Goal: Information Seeking & Learning: Learn about a topic

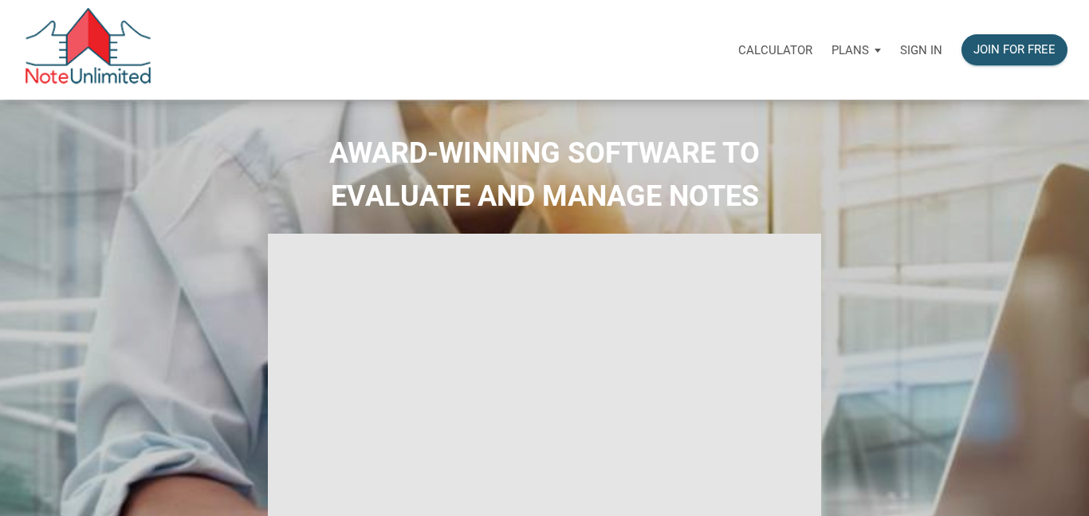
click at [920, 50] on p "Sign in" at bounding box center [921, 50] width 42 height 14
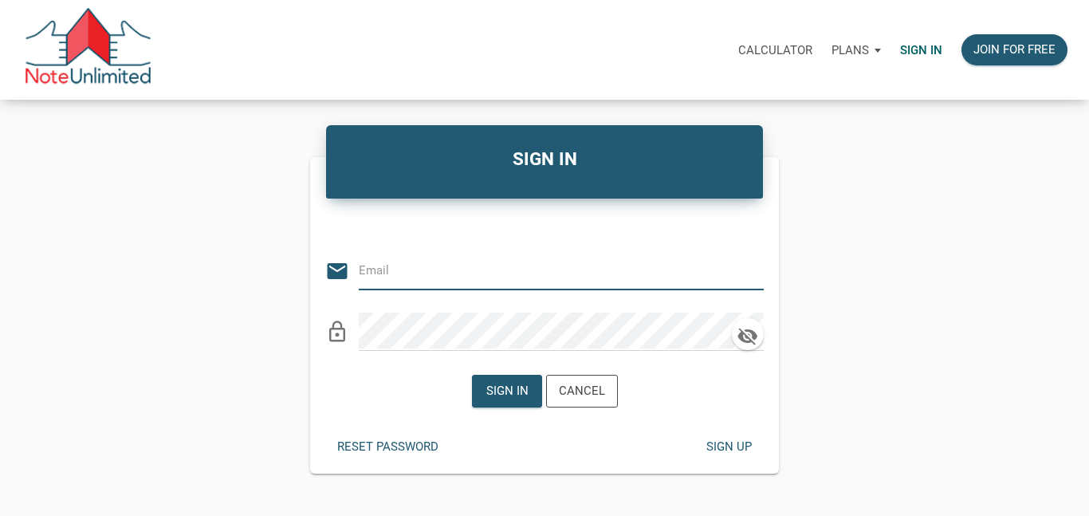
type input "[EMAIL_ADDRESS][DOMAIN_NAME]"
click at [510, 390] on div "Sign in" at bounding box center [507, 391] width 42 height 18
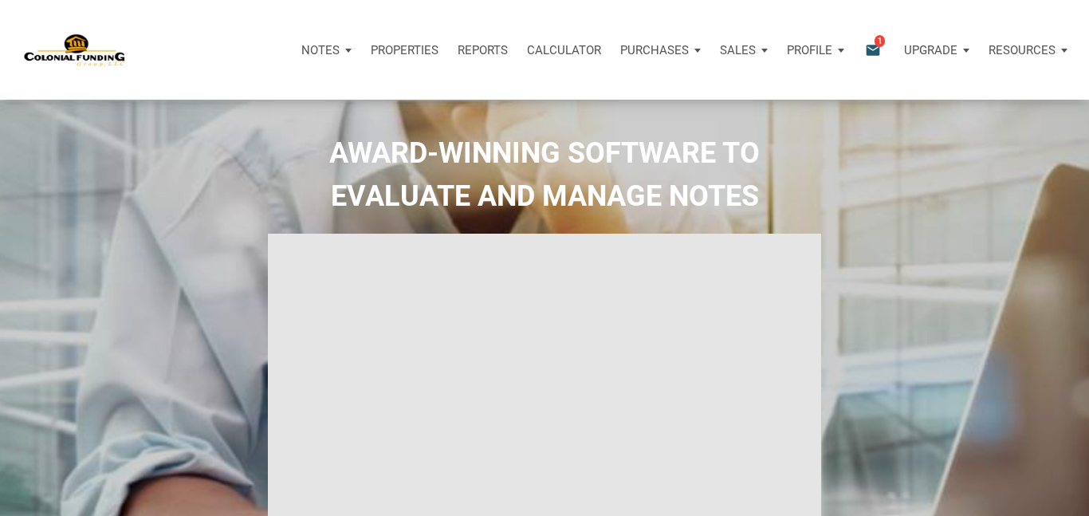
type input "Introduction to new features"
select select
click at [639, 49] on p "Purchases" at bounding box center [654, 50] width 69 height 14
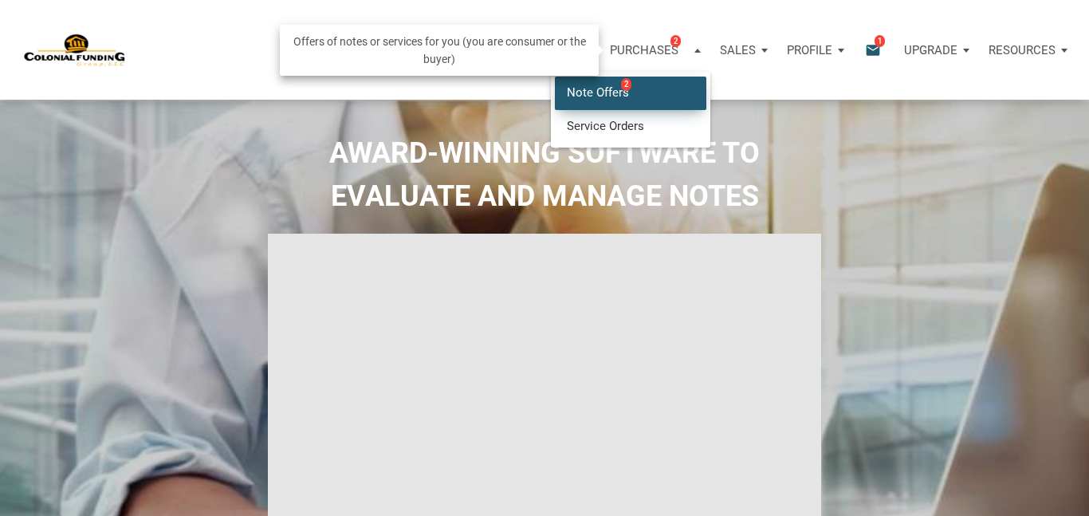
click at [589, 95] on link "Note Offers 2" at bounding box center [631, 93] width 152 height 33
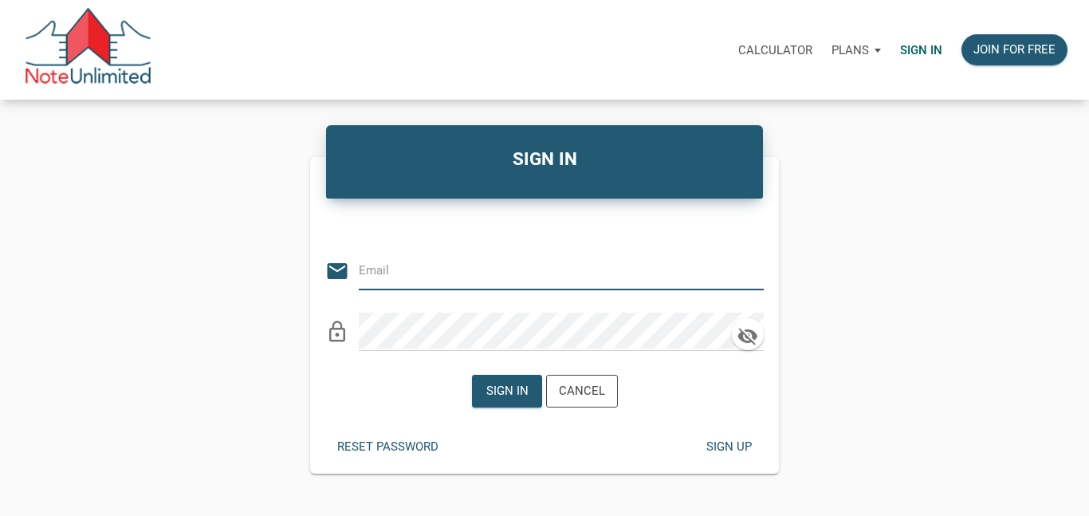
type input "bmtmlyoung@gmail.com"
click at [513, 399] on div "Sign in" at bounding box center [507, 391] width 42 height 18
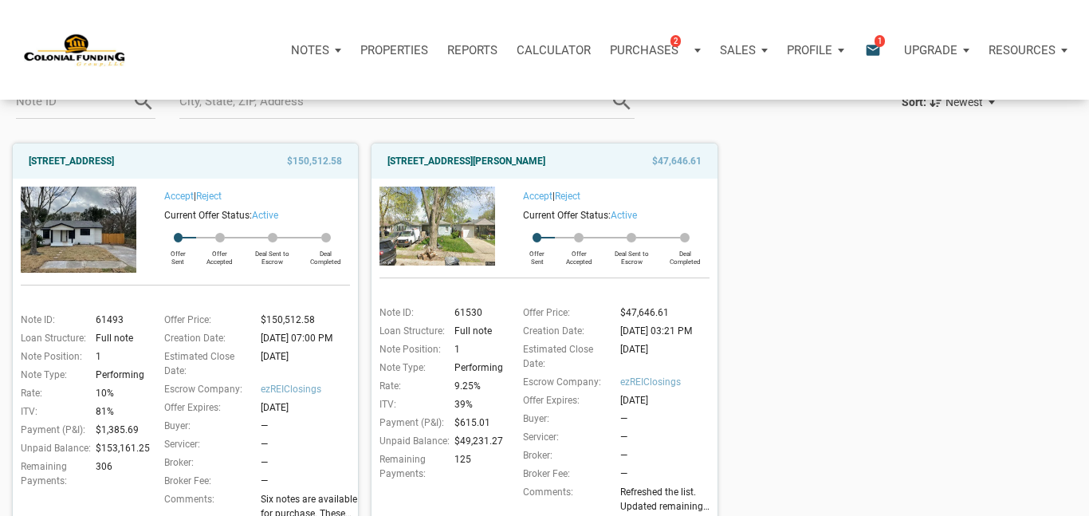
scroll to position [128, 0]
click at [875, 43] on span "1" at bounding box center [880, 40] width 10 height 13
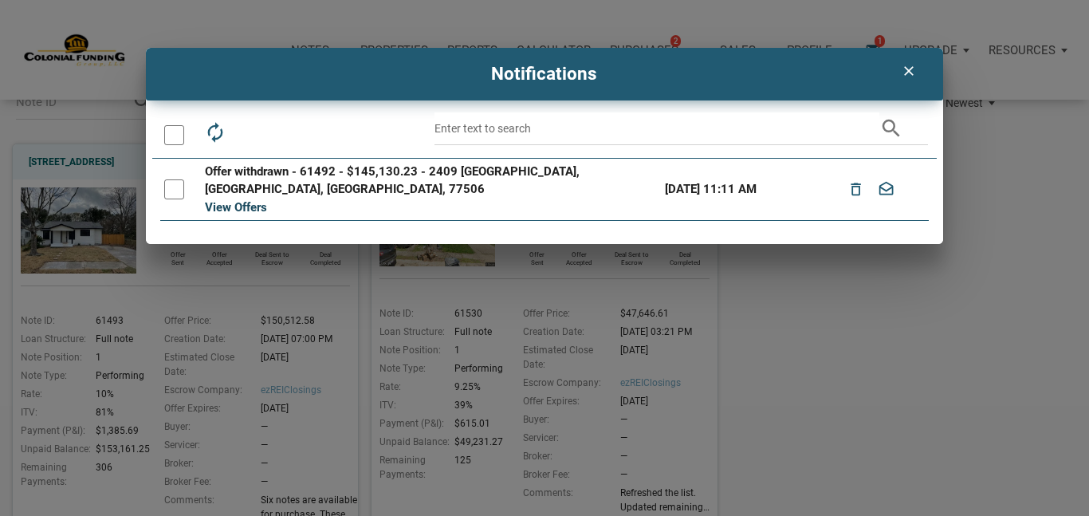
click at [238, 200] on link "View Offers" at bounding box center [236, 207] width 62 height 14
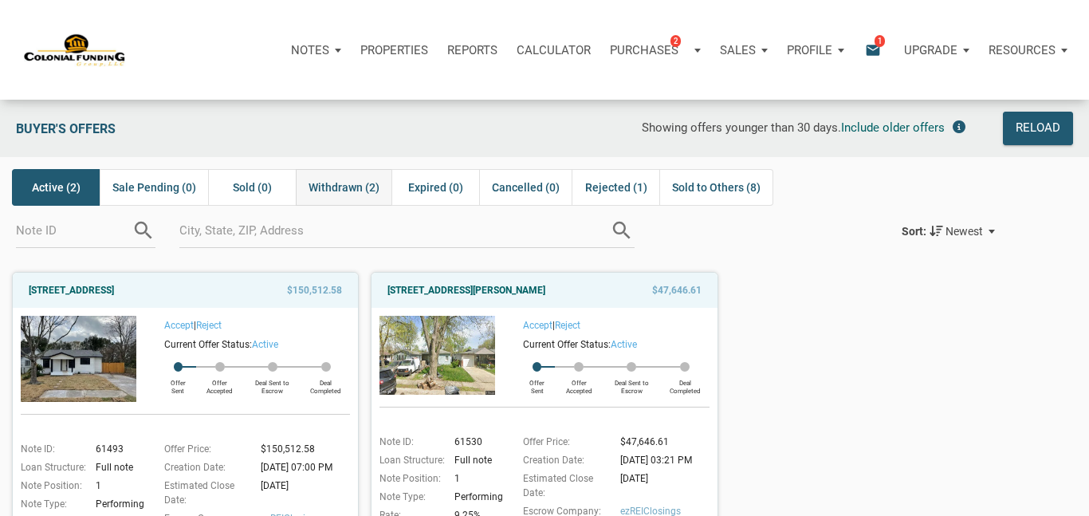
click at [349, 184] on span "Withdrawn (2)" at bounding box center [344, 187] width 71 height 19
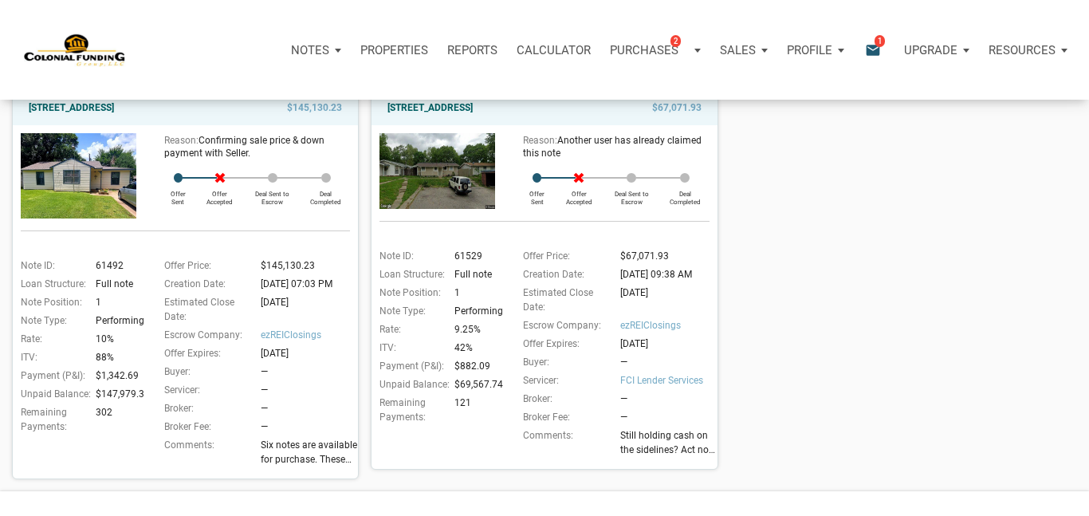
scroll to position [183, 0]
click at [401, 317] on div "Note ID: 61529 Loan Structure: Full note Note Position: 1 Note Type: Performing…" at bounding box center [438, 354] width 116 height 212
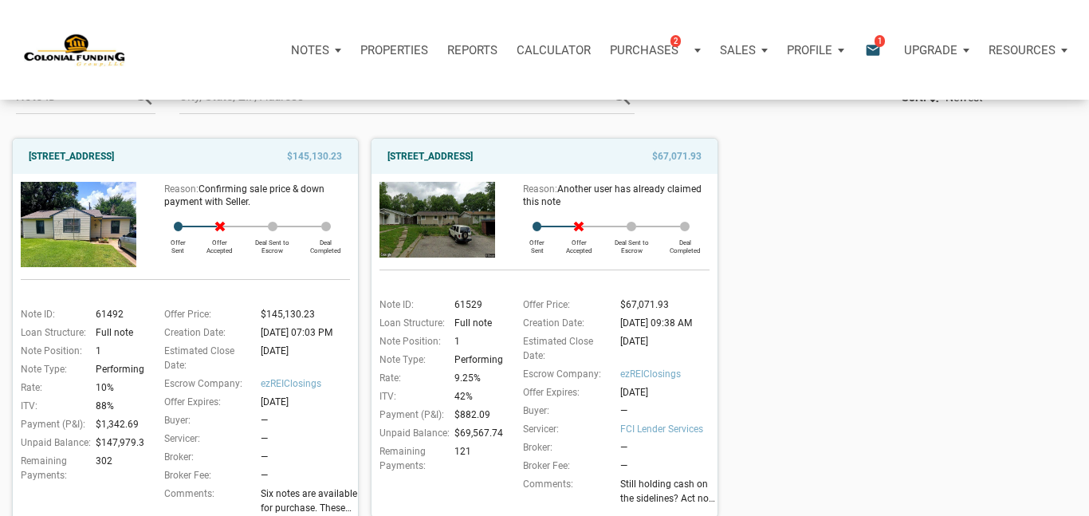
scroll to position [0, 0]
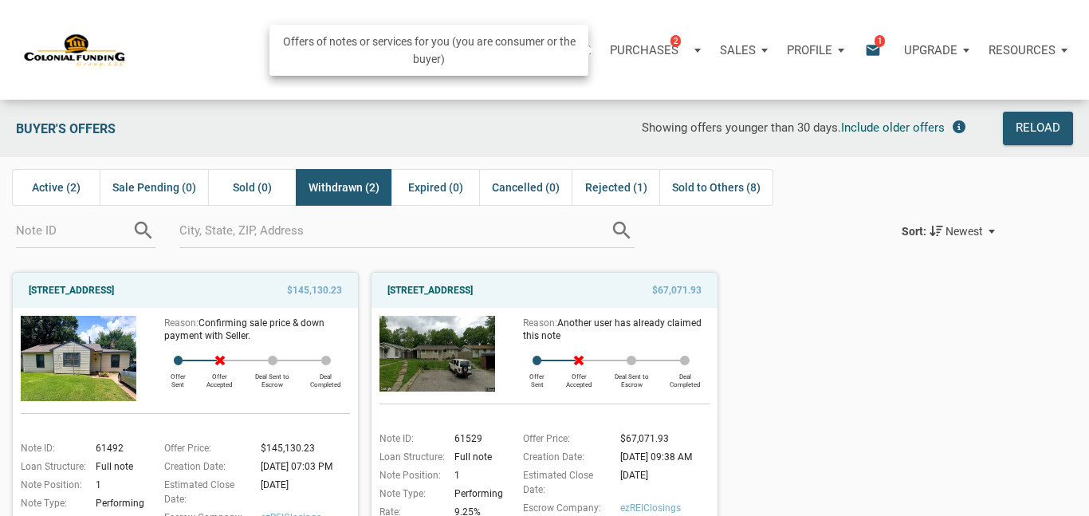
click at [640, 47] on p "Purchases" at bounding box center [644, 50] width 69 height 14
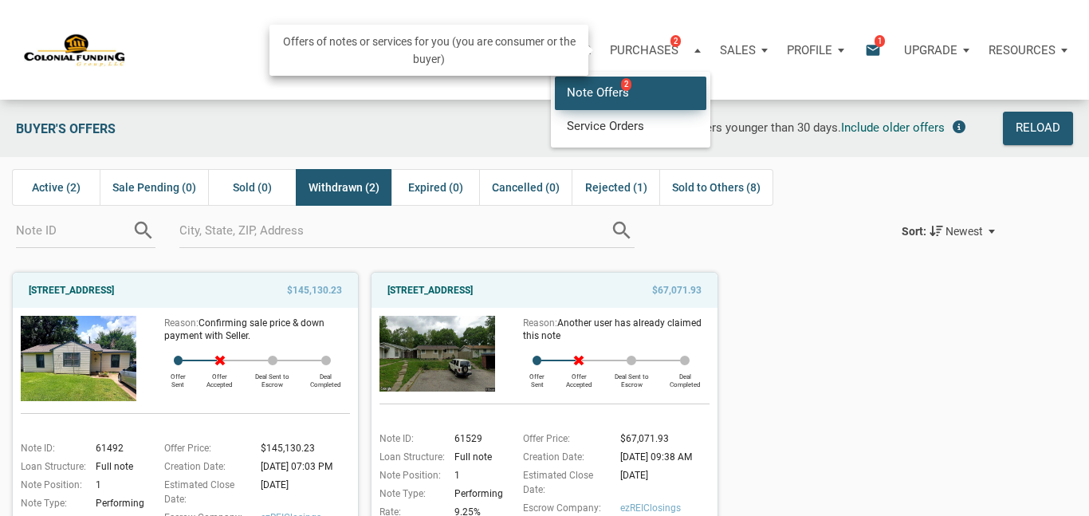
click at [597, 90] on link "Note Offers 2" at bounding box center [631, 93] width 152 height 33
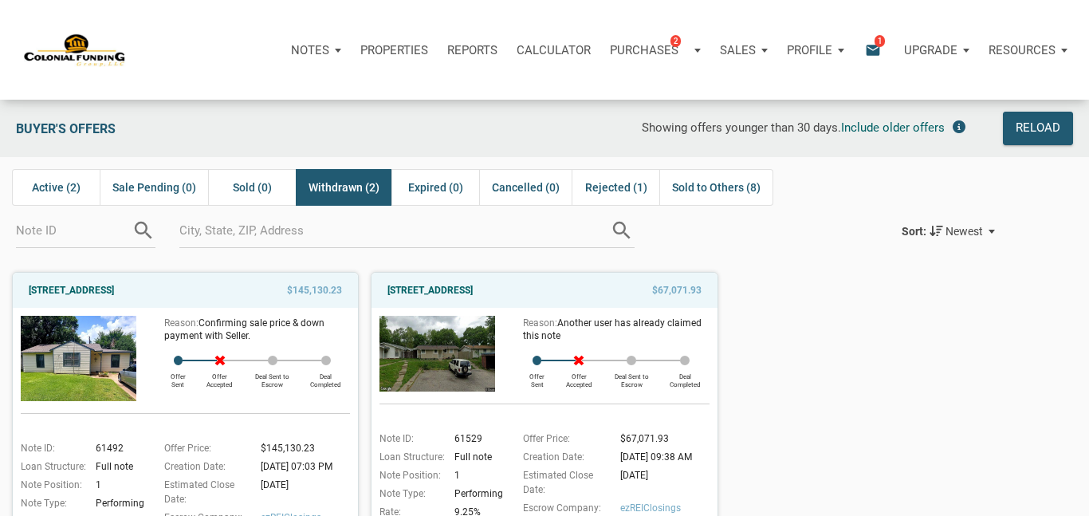
click at [133, 319] on img at bounding box center [79, 358] width 116 height 85
click at [51, 188] on span "Active (2)" at bounding box center [56, 187] width 49 height 19
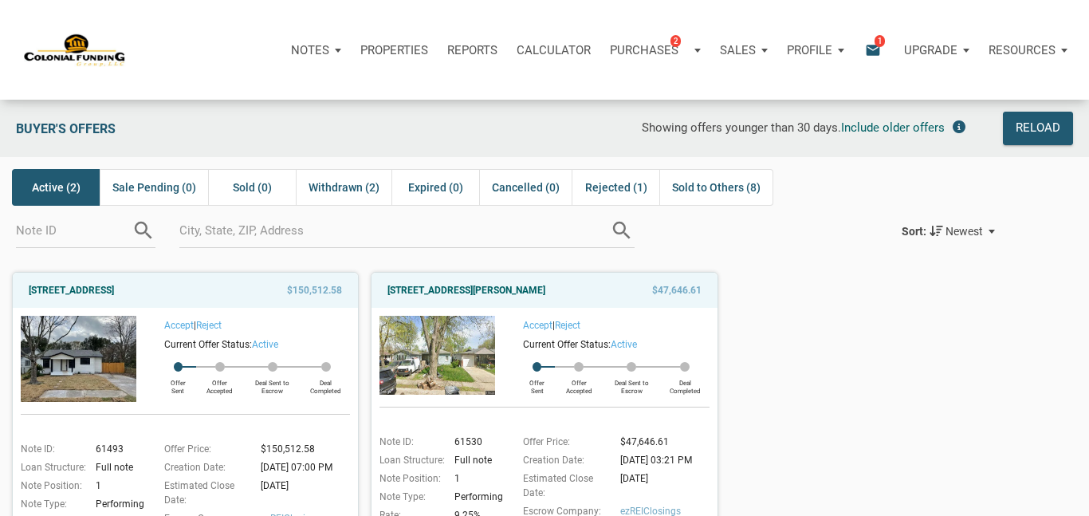
click at [87, 356] on img at bounding box center [79, 359] width 116 height 86
click at [459, 340] on img at bounding box center [438, 355] width 116 height 79
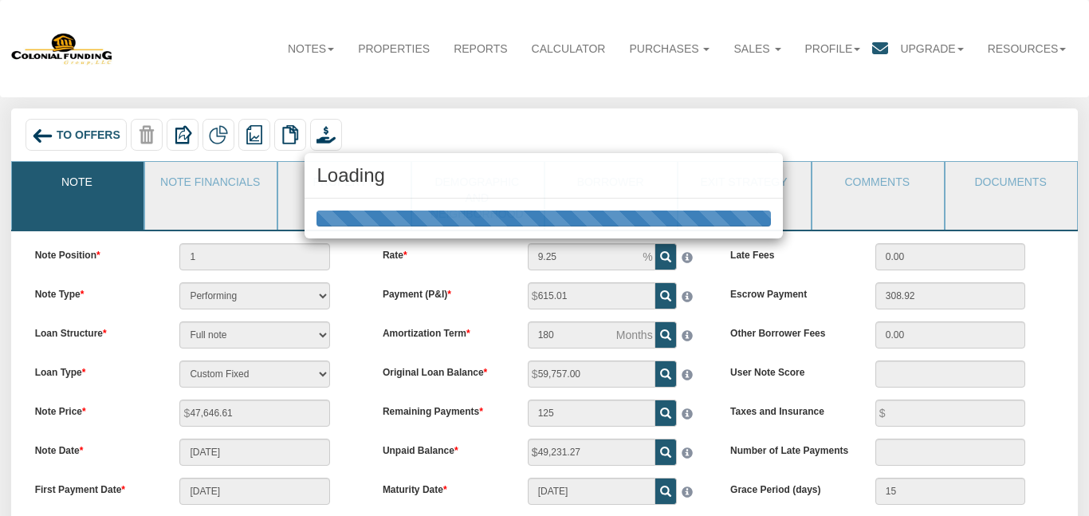
click at [427, 323] on div "Loading" at bounding box center [544, 258] width 1089 height 516
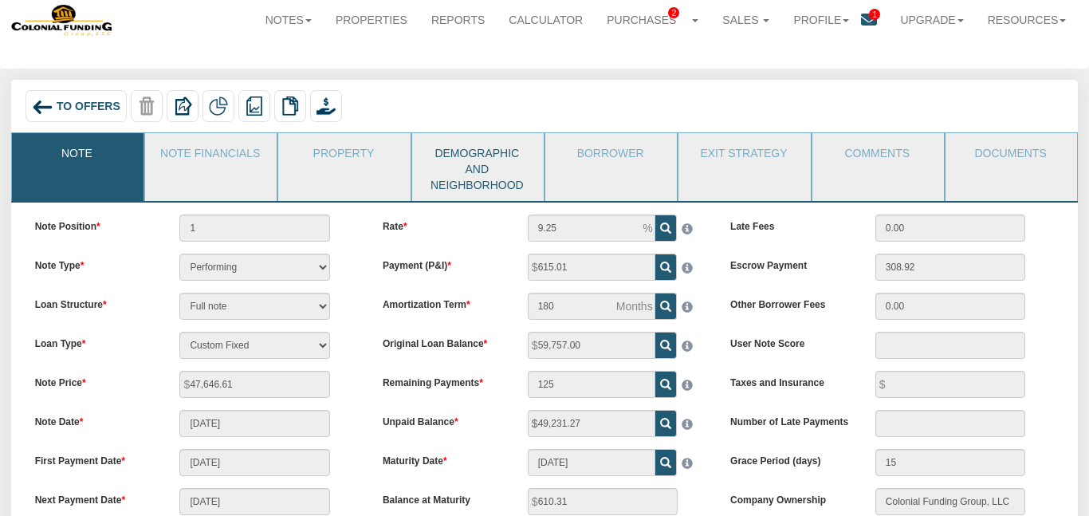
scroll to position [25, 0]
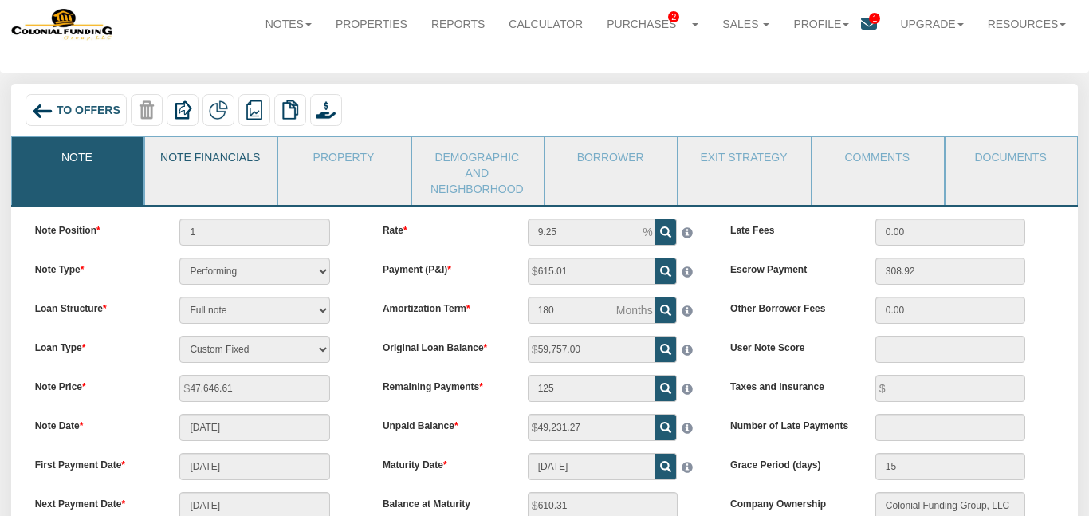
click at [225, 159] on link "Note Financials" at bounding box center [210, 157] width 130 height 40
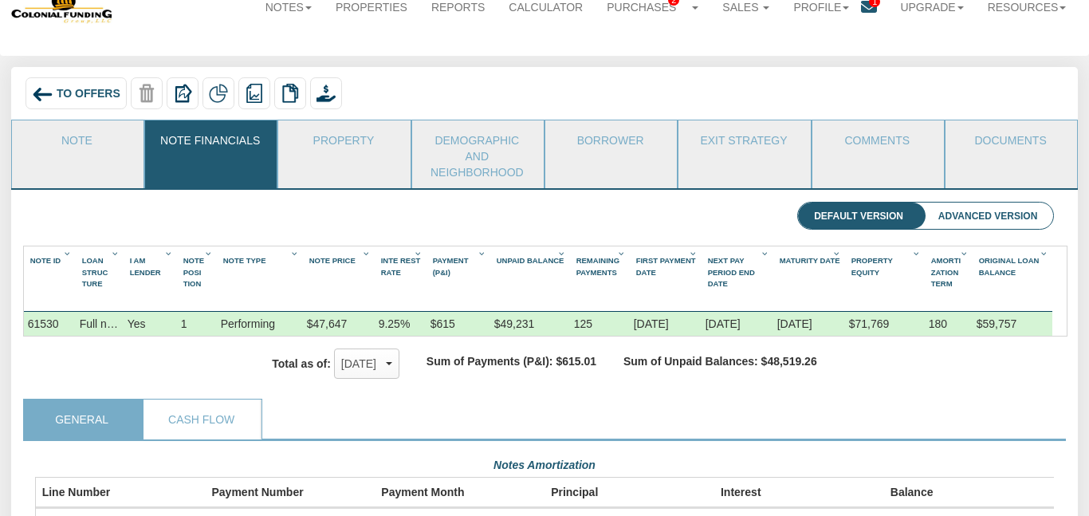
scroll to position [0, 0]
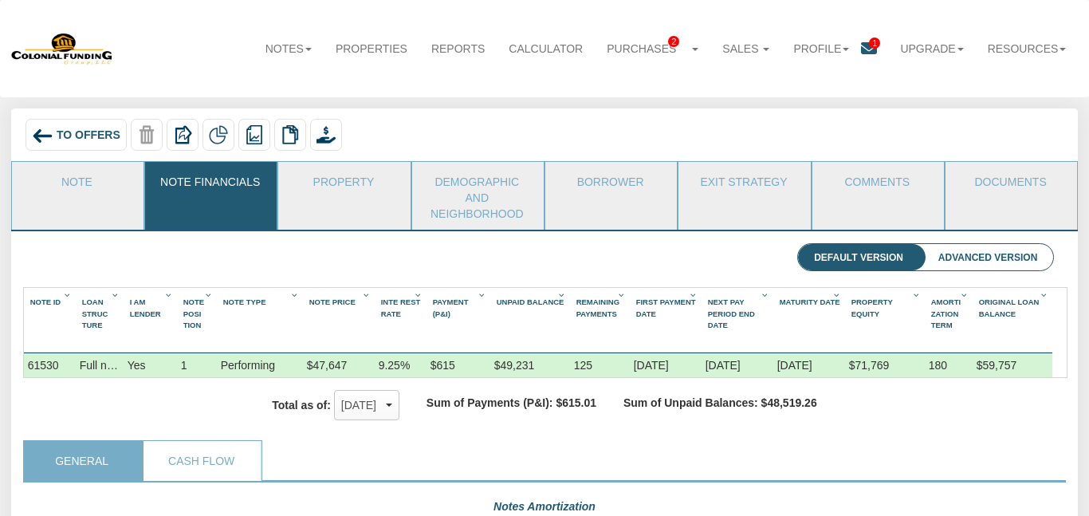
click at [998, 262] on li "Advanced Version" at bounding box center [988, 257] width 131 height 27
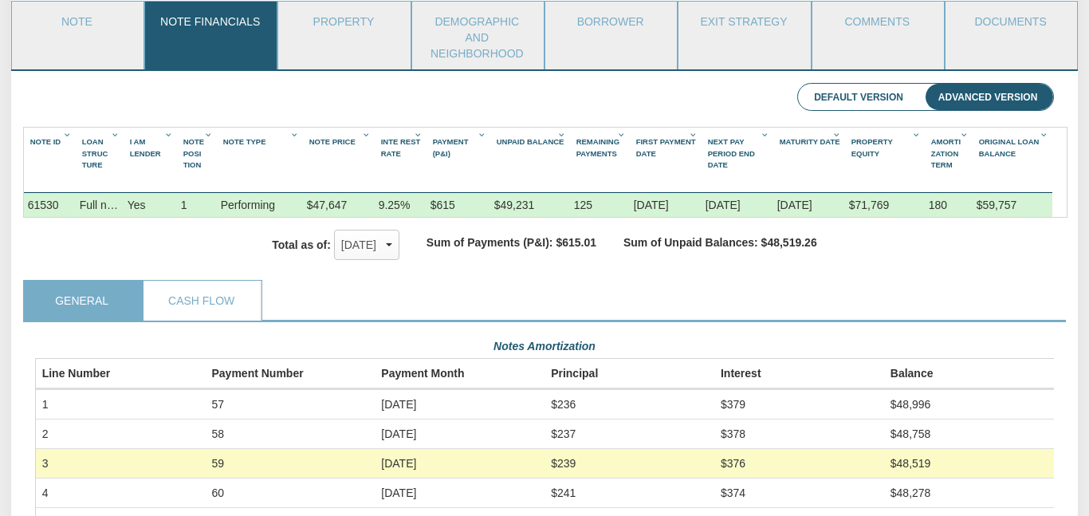
scroll to position [165, 0]
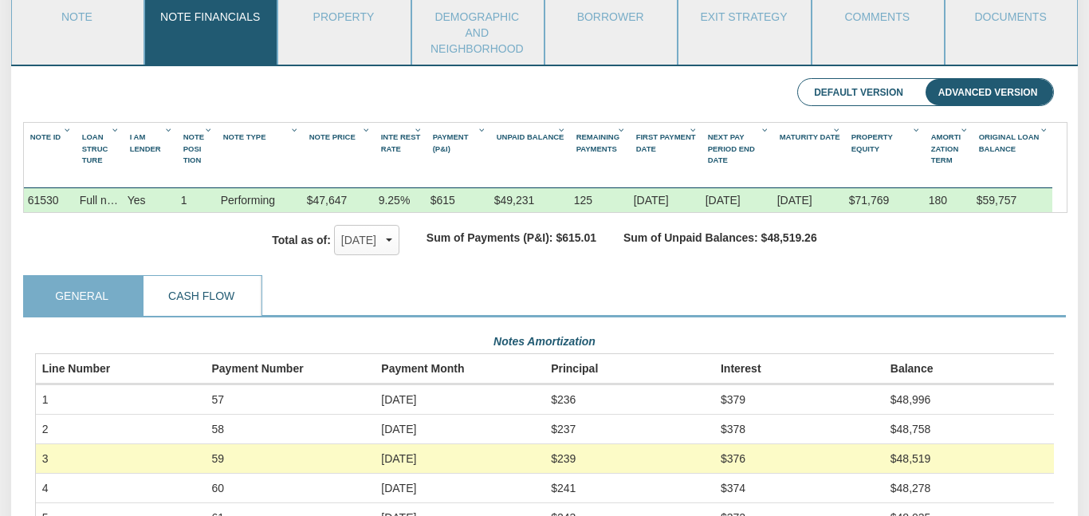
click at [191, 300] on link "Cash Flow" at bounding box center [202, 296] width 116 height 40
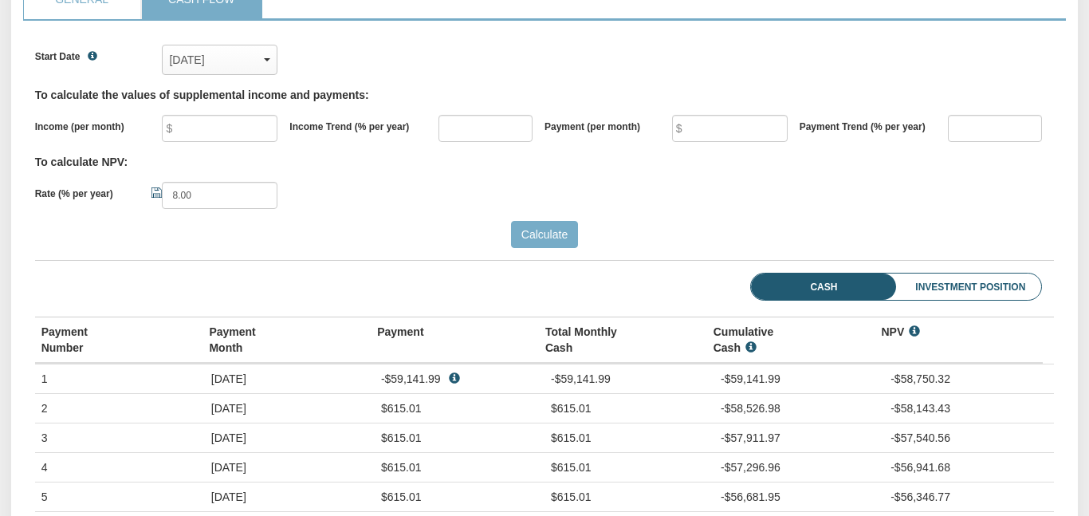
scroll to position [463, 0]
click at [946, 284] on li "Investment Position" at bounding box center [949, 286] width 185 height 27
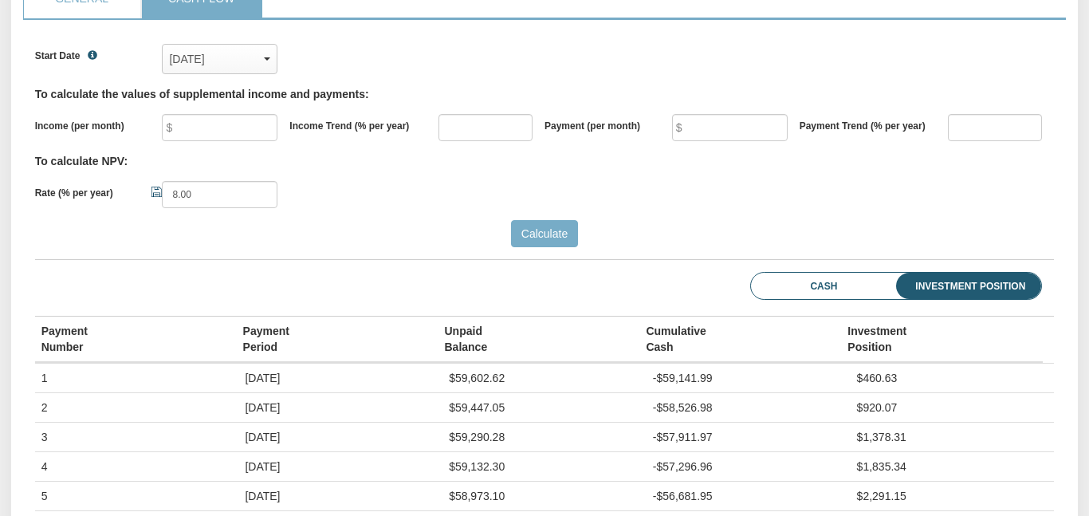
scroll to position [215, 1019]
click at [834, 283] on li "Cash" at bounding box center [802, 286] width 102 height 27
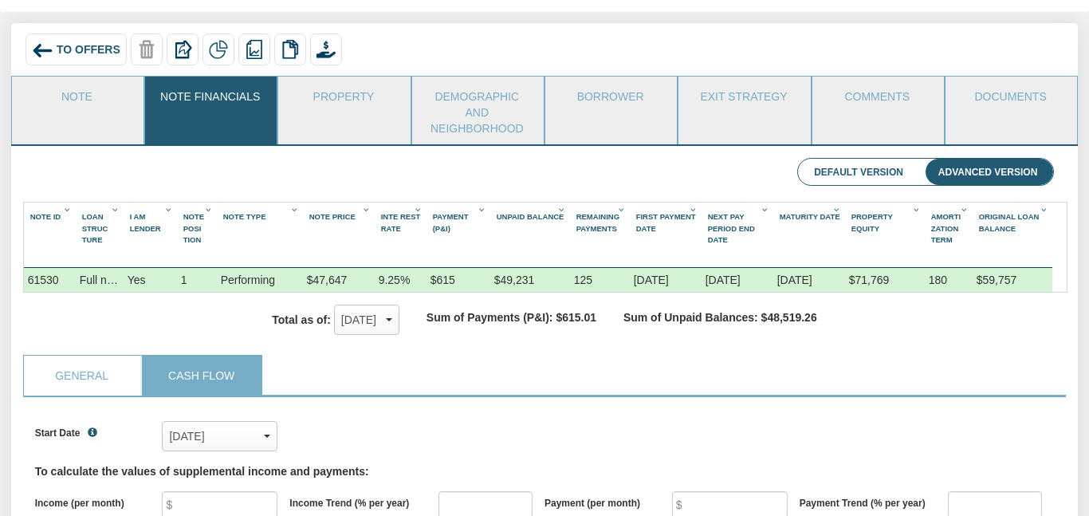
scroll to position [0, 0]
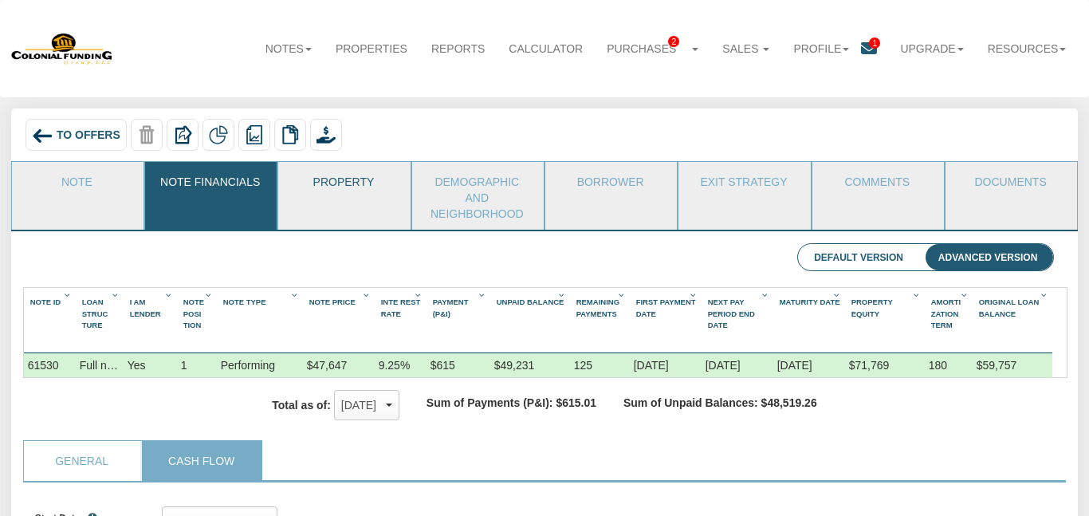
click at [353, 177] on link "Property" at bounding box center [343, 182] width 130 height 40
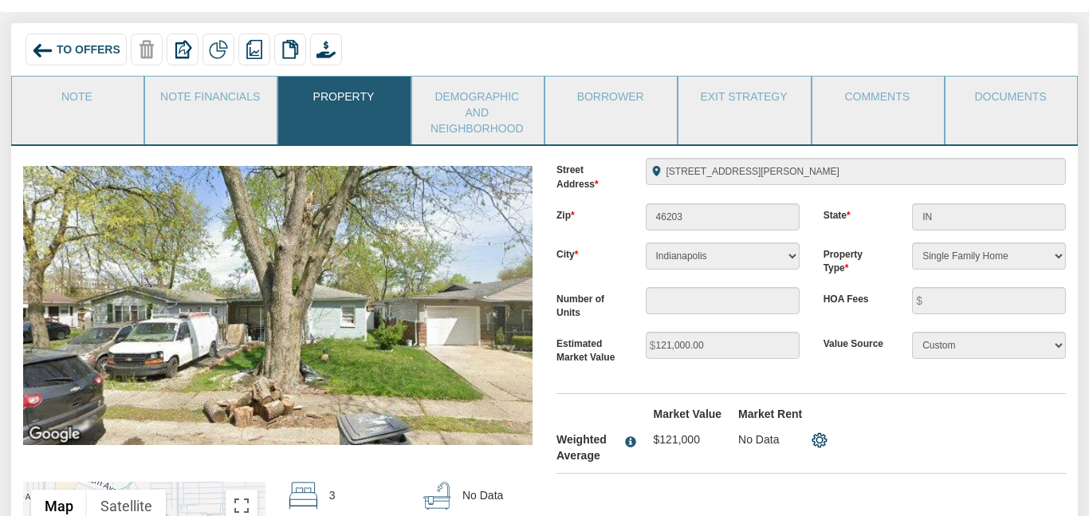
scroll to position [83, 0]
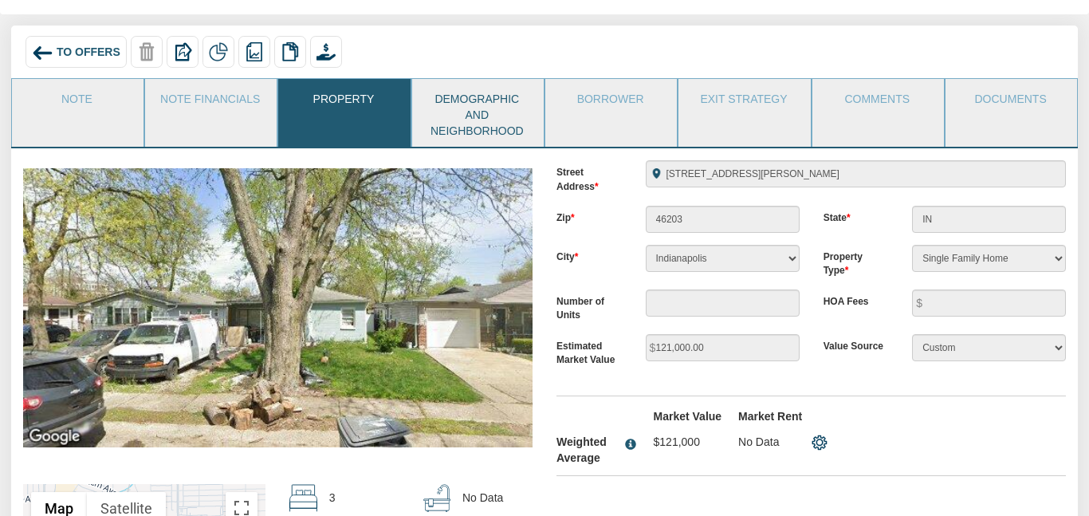
click at [487, 122] on link "Demographic and Neighborhood" at bounding box center [477, 113] width 130 height 68
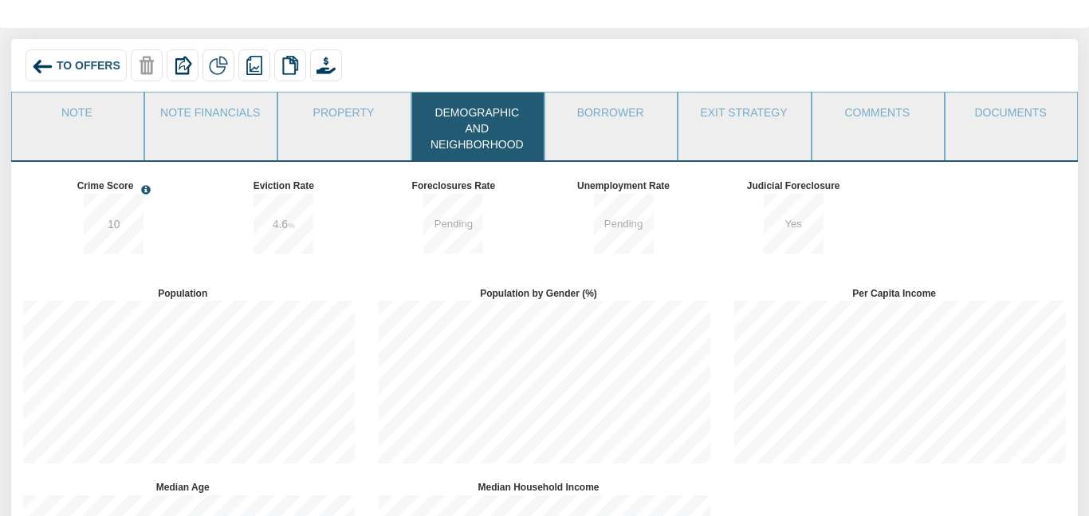
scroll to position [0, 0]
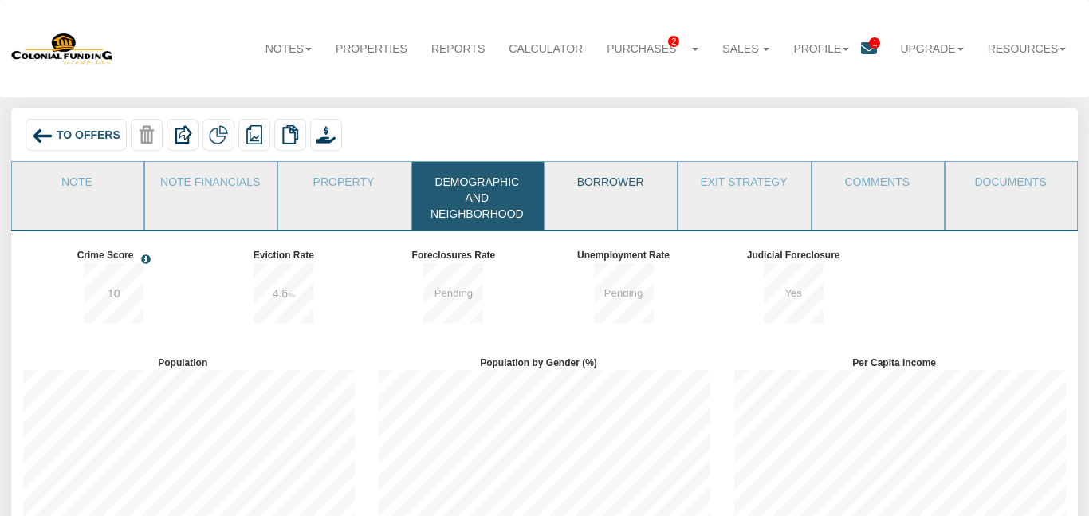
click at [620, 182] on link "Borrower" at bounding box center [610, 182] width 130 height 40
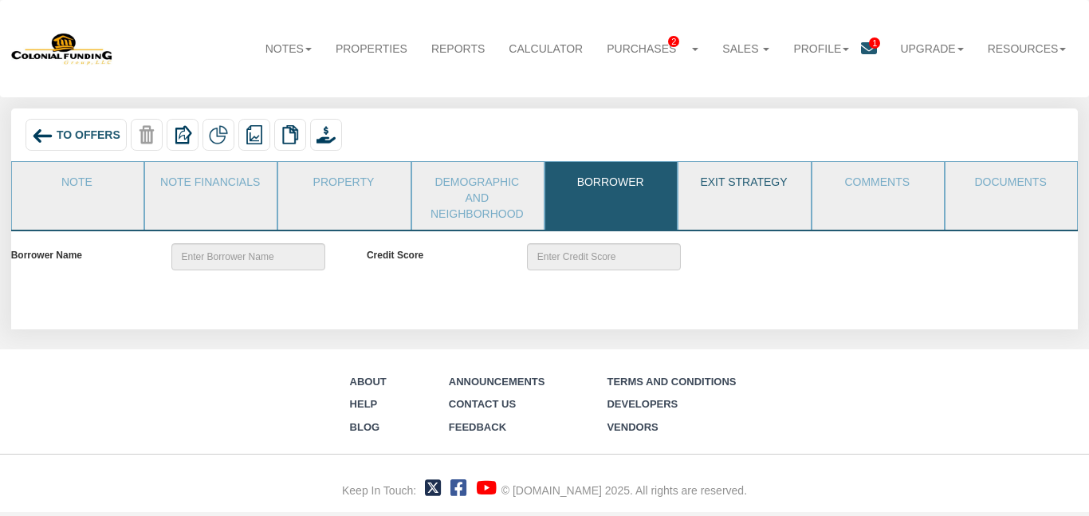
click at [762, 176] on link "Exit Strategy" at bounding box center [744, 182] width 130 height 40
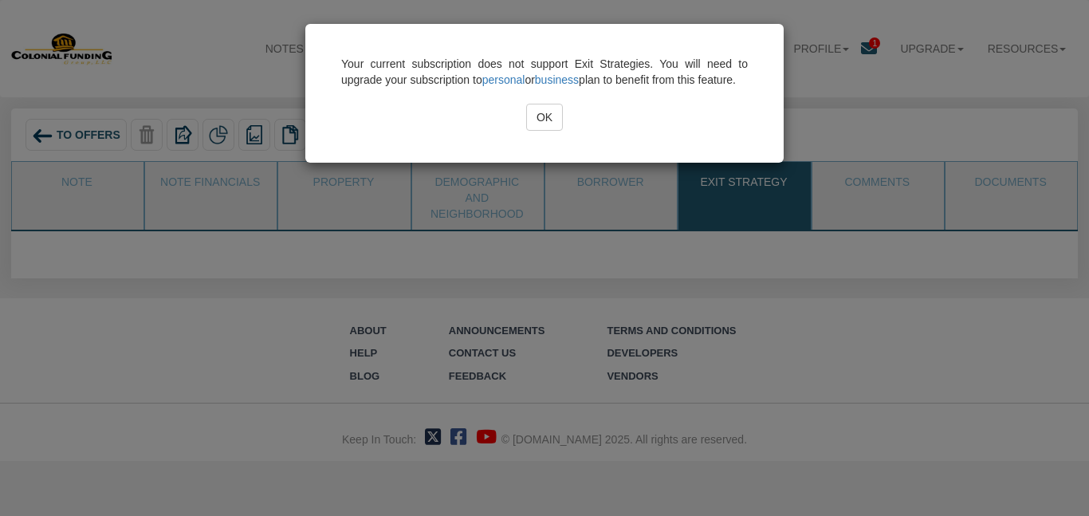
click at [548, 127] on input "OK" at bounding box center [544, 117] width 37 height 27
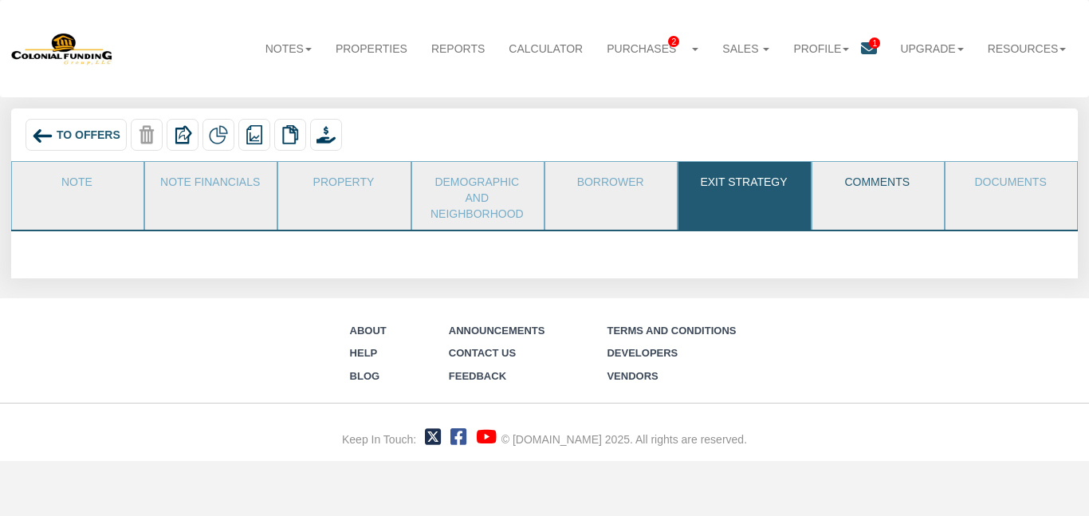
click at [848, 178] on link "Comments" at bounding box center [878, 182] width 130 height 40
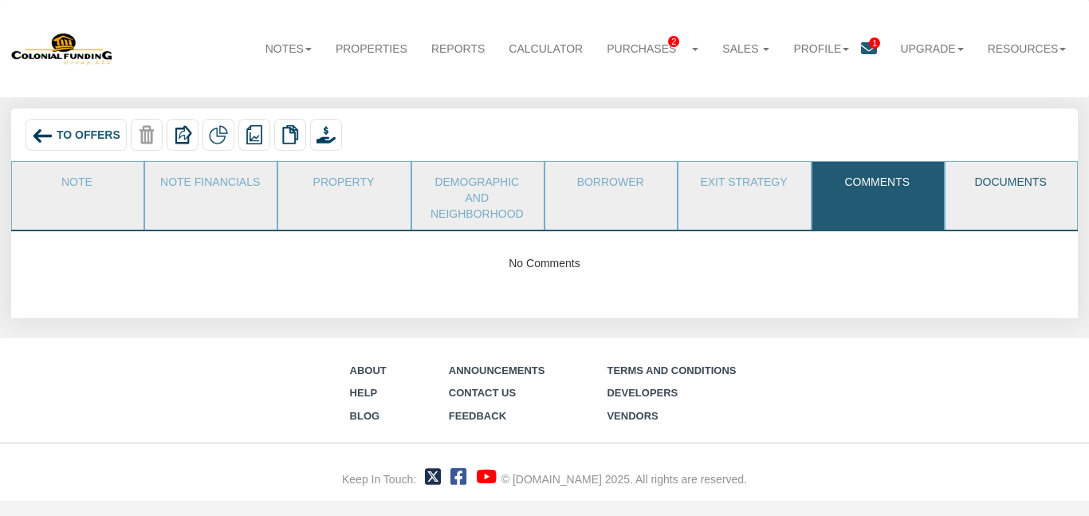
click at [975, 182] on link "Documents" at bounding box center [1011, 182] width 130 height 40
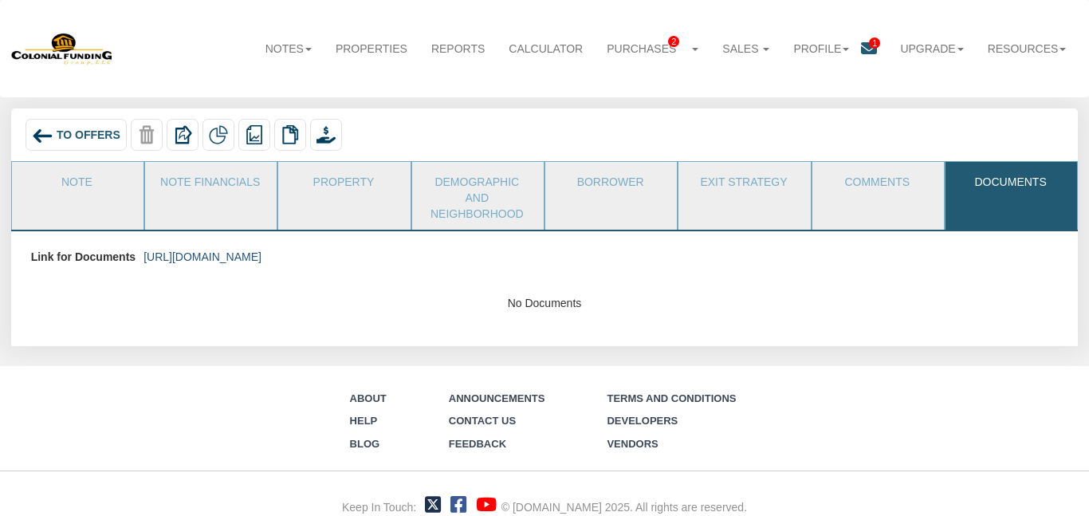
click at [262, 258] on link "[URL][DOMAIN_NAME]" at bounding box center [203, 256] width 118 height 13
click at [869, 48] on span "1" at bounding box center [874, 42] width 11 height 11
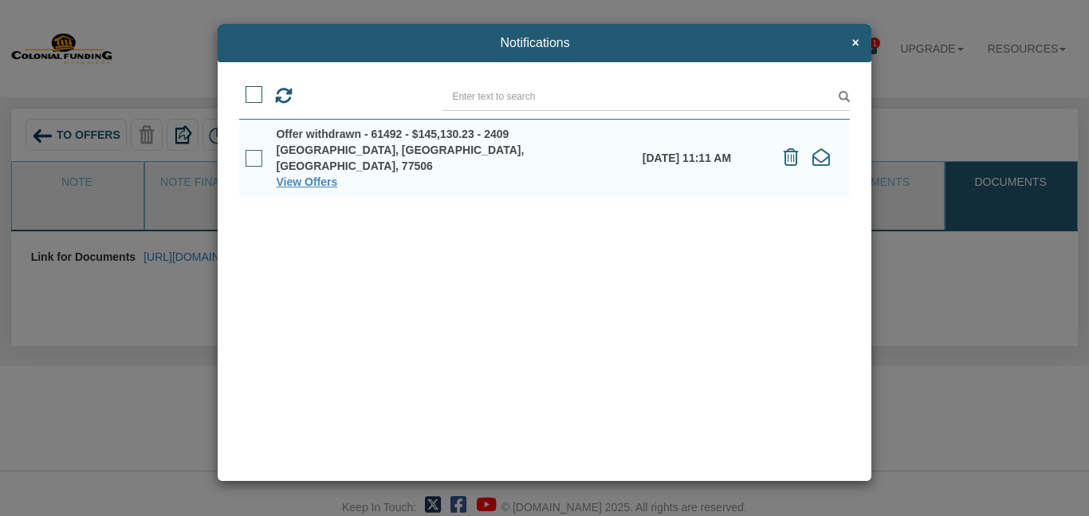
click at [252, 150] on span at bounding box center [254, 158] width 17 height 17
click at [246, 153] on input "checkbox" at bounding box center [246, 153] width 0 height 0
click at [792, 149] on icon at bounding box center [791, 157] width 15 height 18
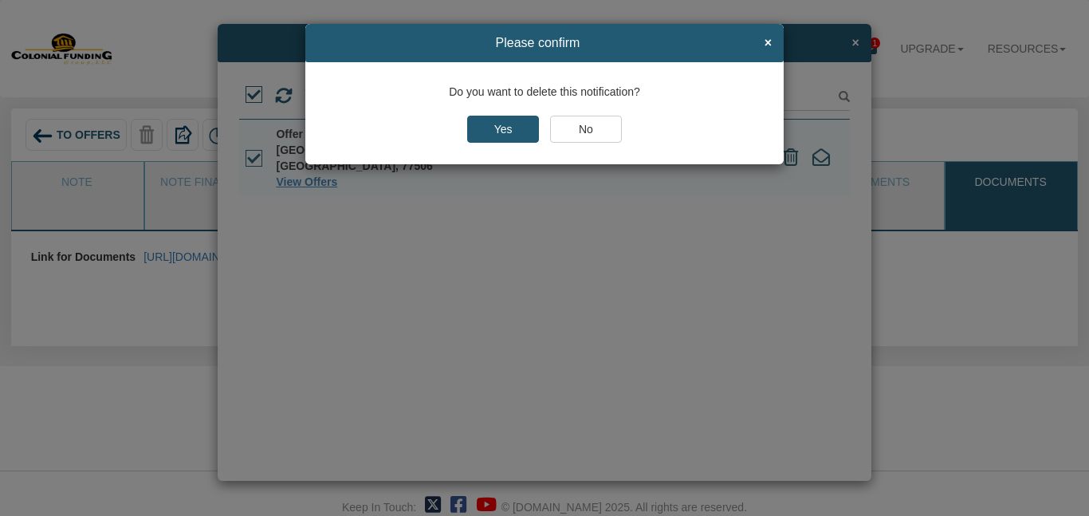
click at [529, 127] on input "Yes" at bounding box center [503, 129] width 72 height 27
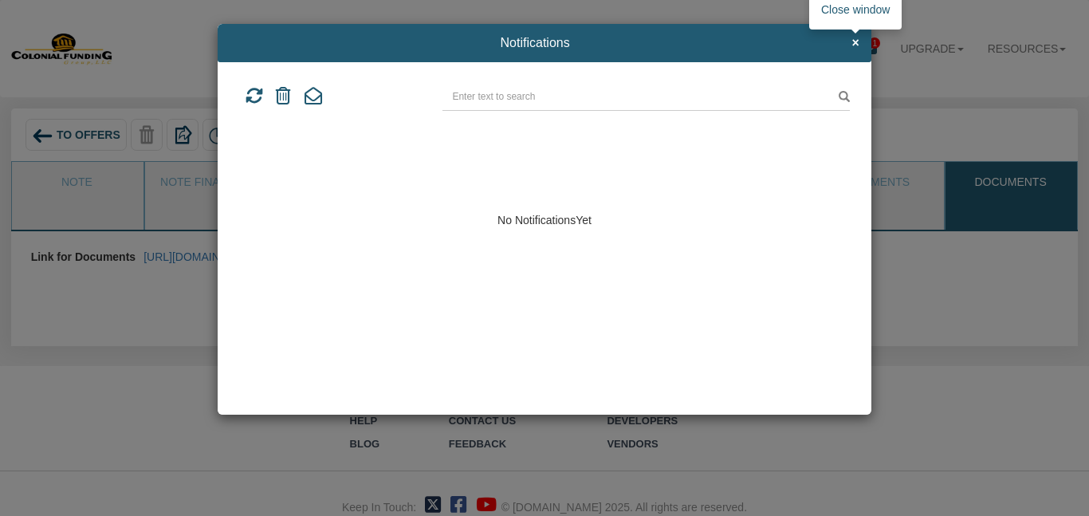
click at [857, 43] on span "×" at bounding box center [855, 43] width 7 height 14
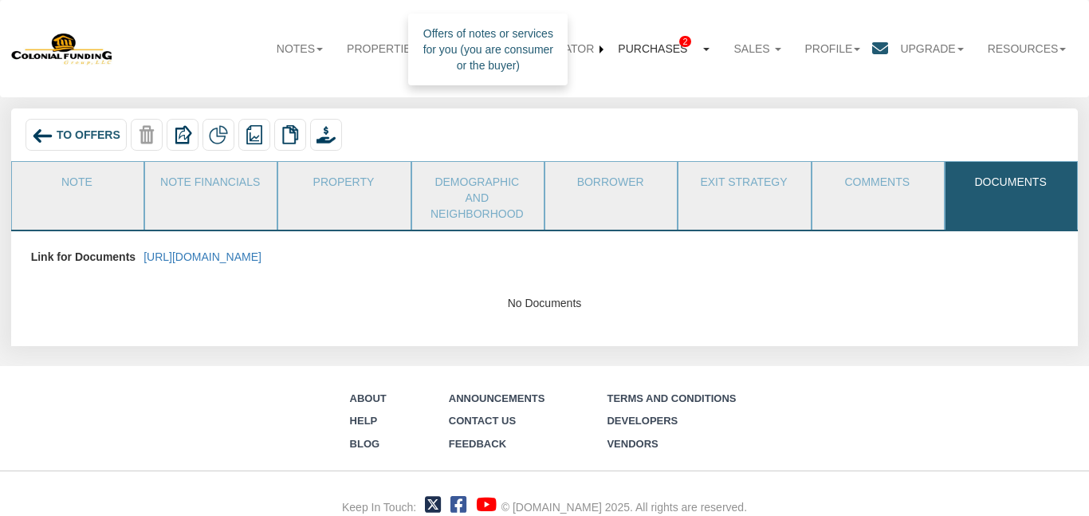
click at [669, 49] on link "Purchases 2" at bounding box center [664, 49] width 116 height 36
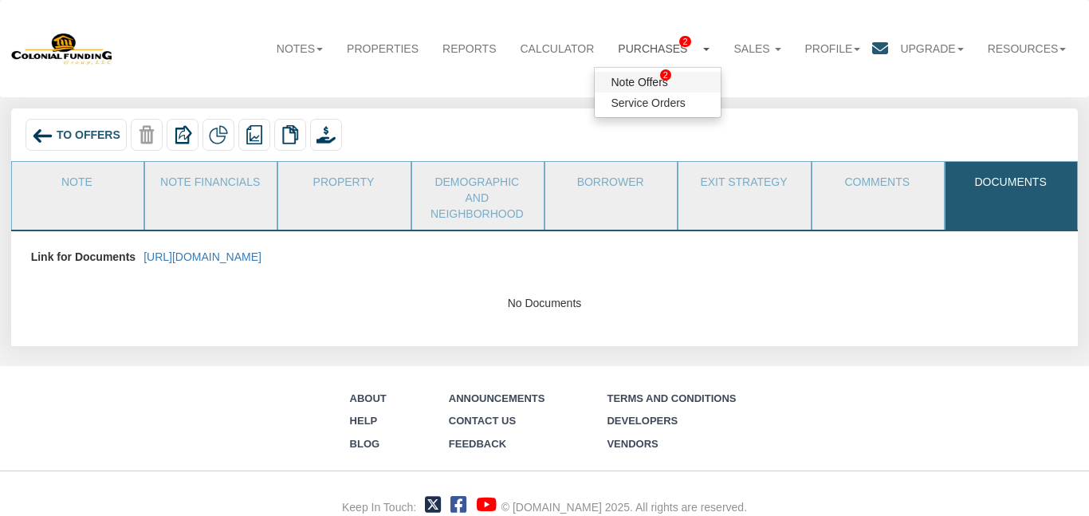
click at [631, 78] on link "Note Offers 2" at bounding box center [658, 82] width 126 height 21
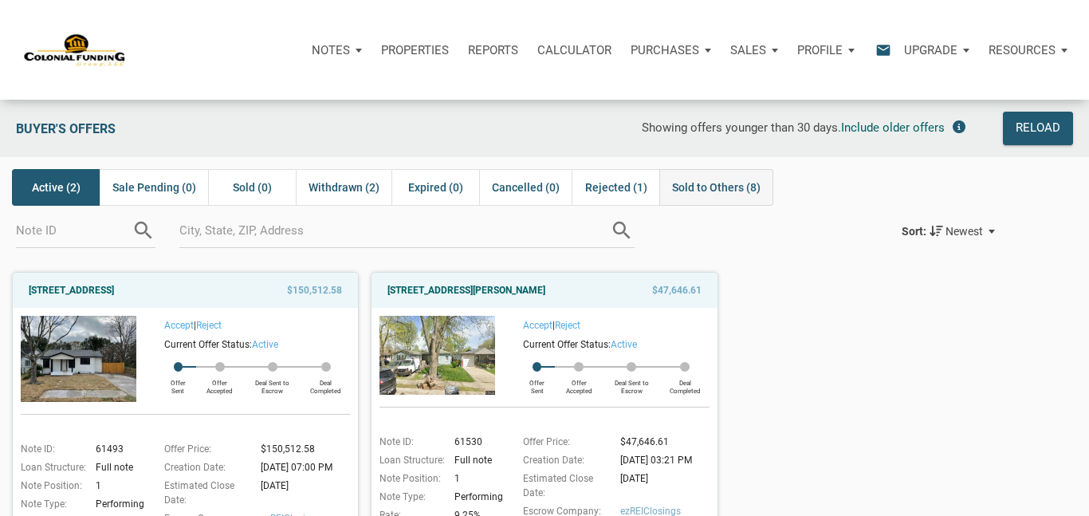
click at [738, 182] on span "Sold to Others (8)" at bounding box center [716, 187] width 89 height 19
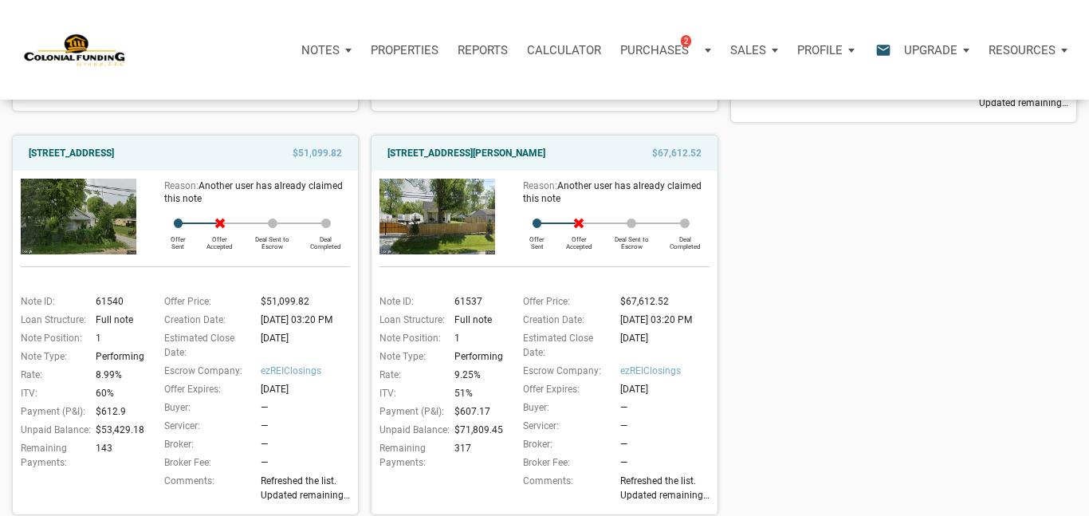
scroll to position [946, 0]
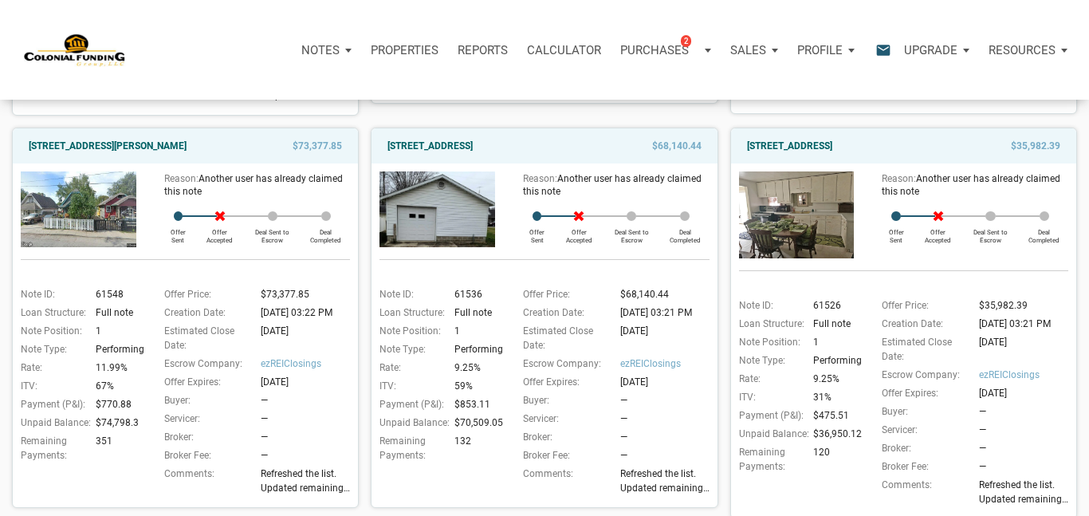
scroll to position [0, 0]
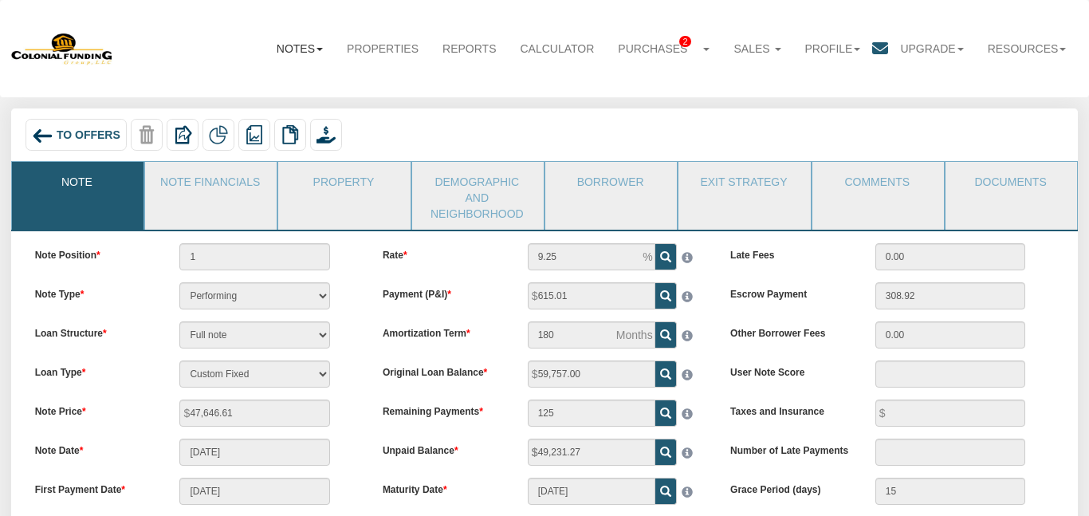
click at [296, 44] on link "Notes" at bounding box center [300, 48] width 70 height 35
click at [252, 77] on link "Dashboard" at bounding box center [271, 81] width 126 height 21
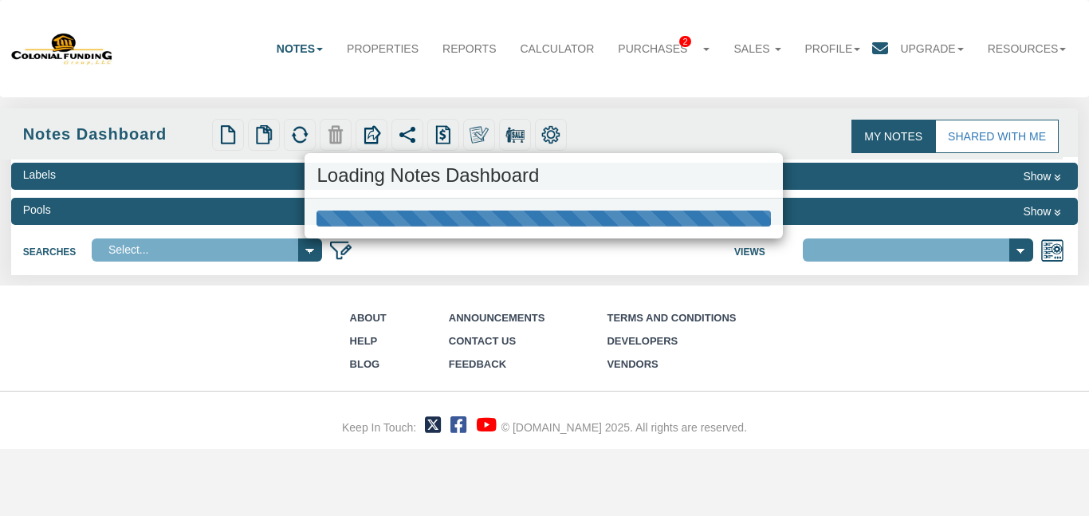
select select "316"
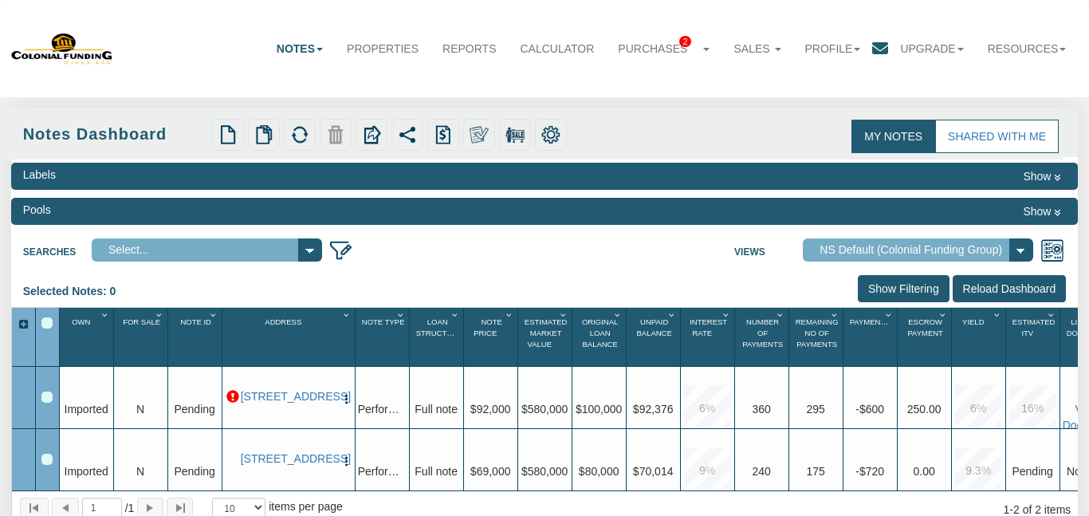
click at [310, 53] on link "Notes" at bounding box center [300, 48] width 70 height 35
click at [267, 100] on link "Transactions" at bounding box center [271, 102] width 126 height 21
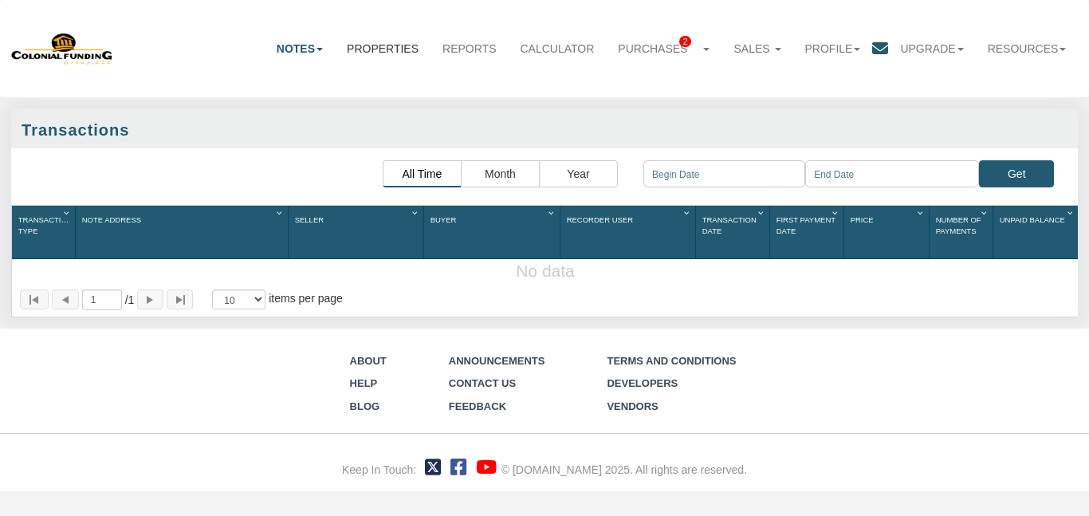
click at [386, 47] on link "Properties" at bounding box center [383, 48] width 96 height 35
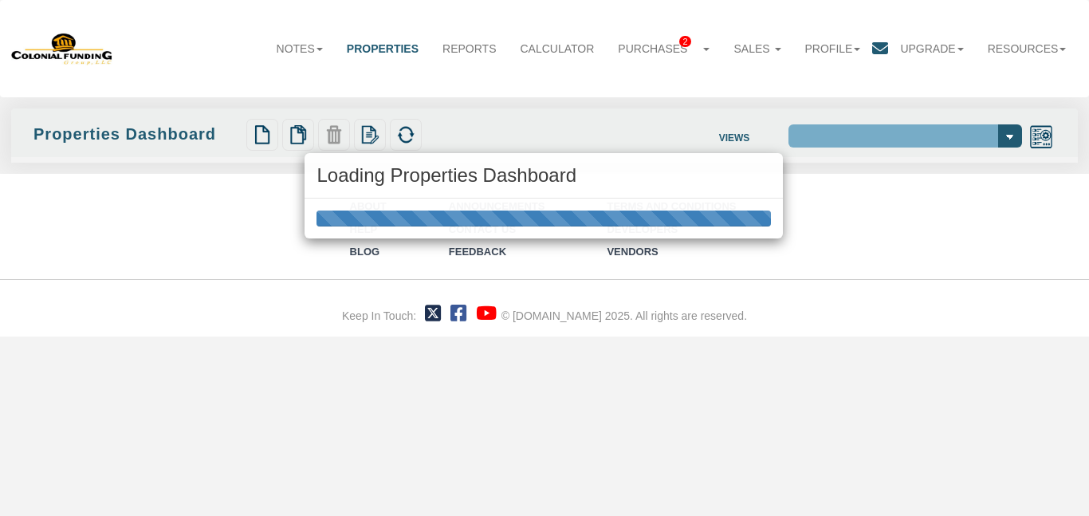
select select "138"
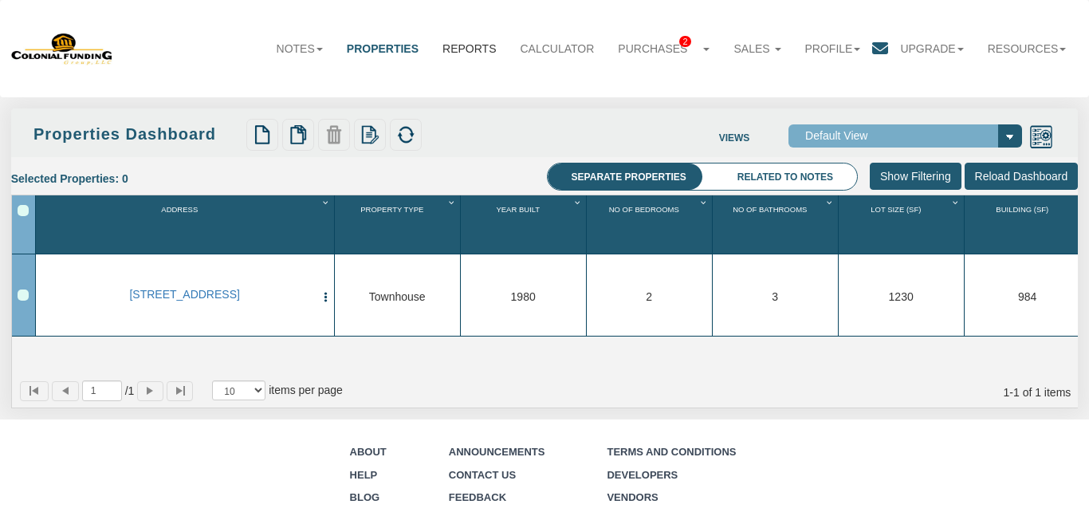
click at [453, 45] on link "Reports" at bounding box center [469, 48] width 77 height 35
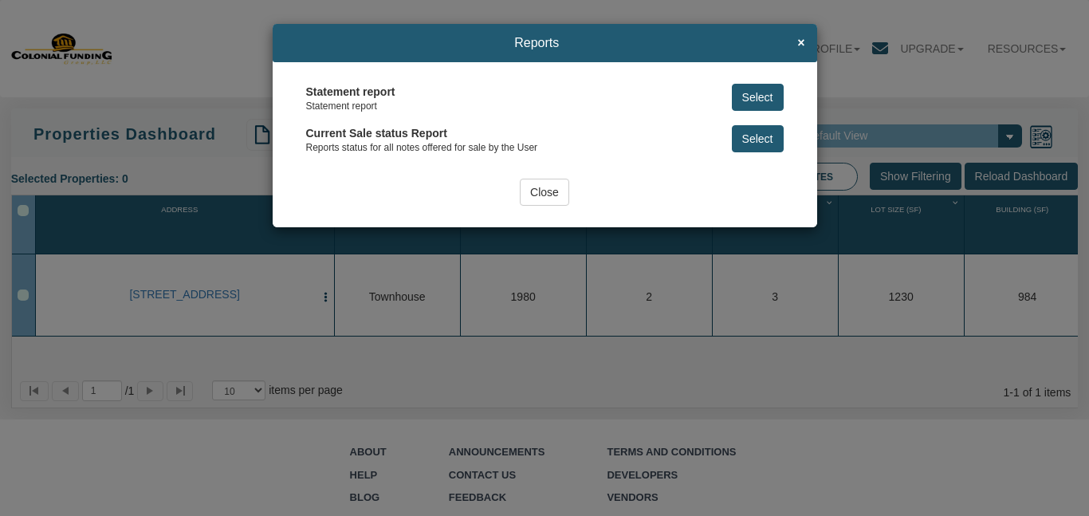
click at [758, 95] on button "Select" at bounding box center [758, 97] width 52 height 27
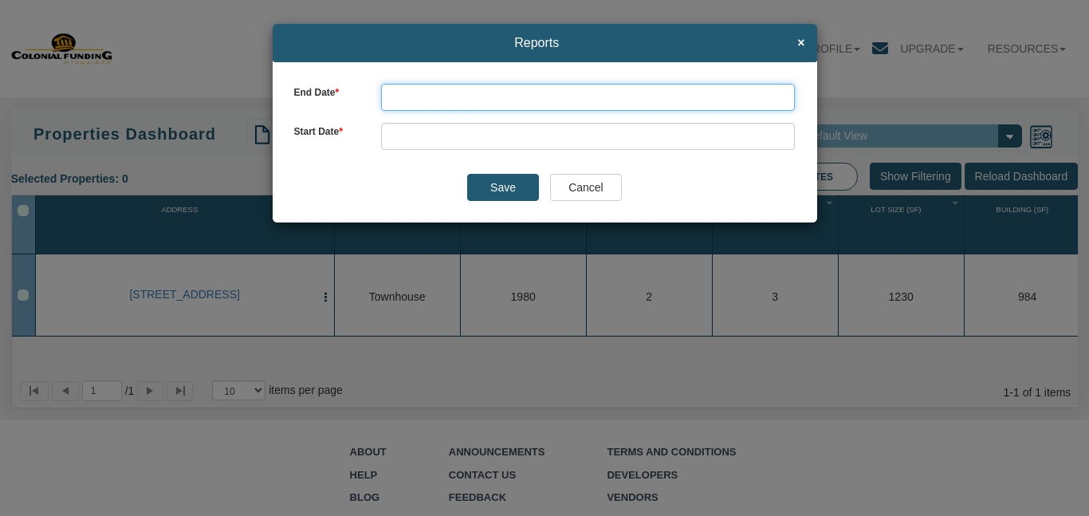
click at [472, 92] on input "text" at bounding box center [588, 97] width 414 height 27
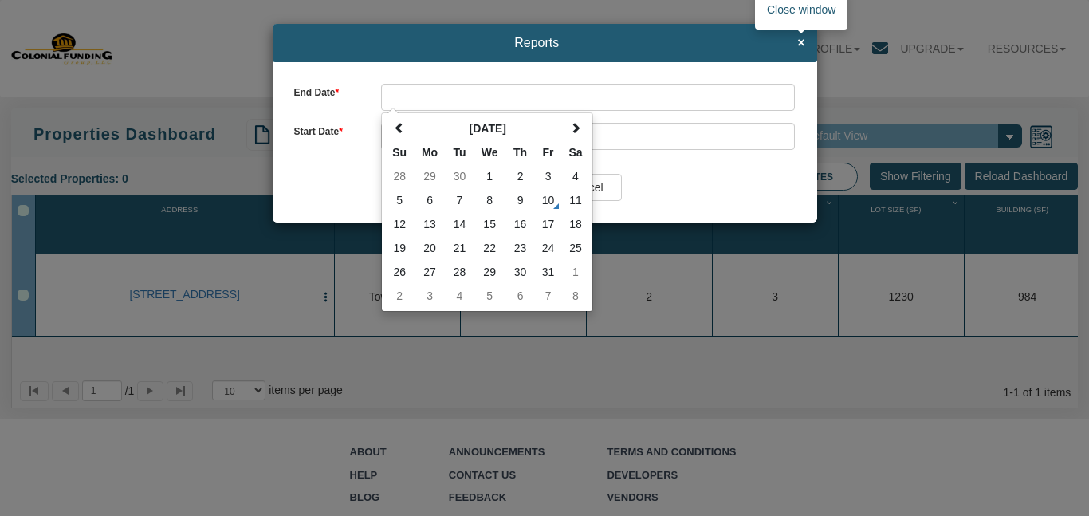
click at [801, 42] on span "×" at bounding box center [800, 43] width 7 height 14
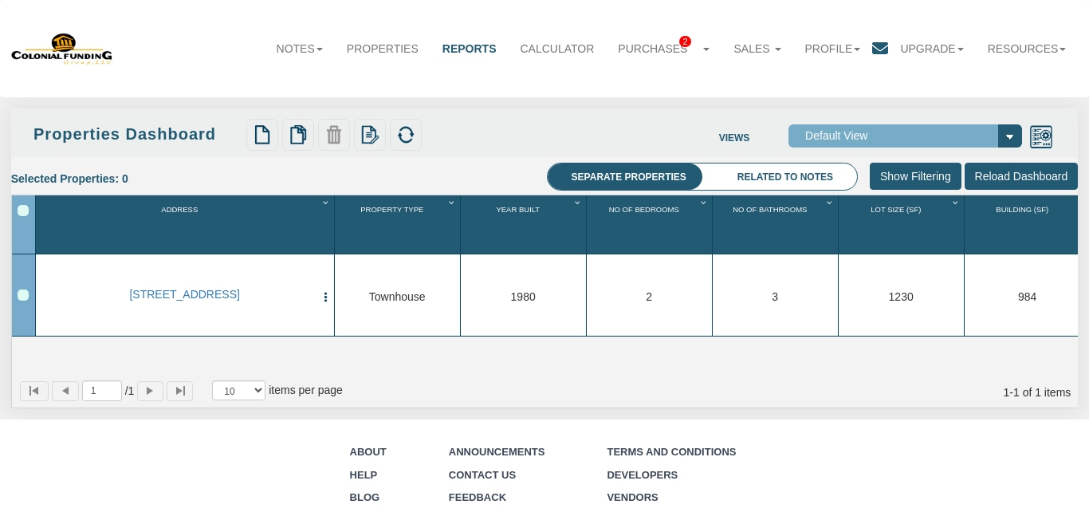
click at [534, 90] on nav "Menu Notes Dashboard Transactions Properties Reports Calculator 2 2 Service Ord…" at bounding box center [544, 48] width 1089 height 97
